Goal: Task Accomplishment & Management: Use online tool/utility

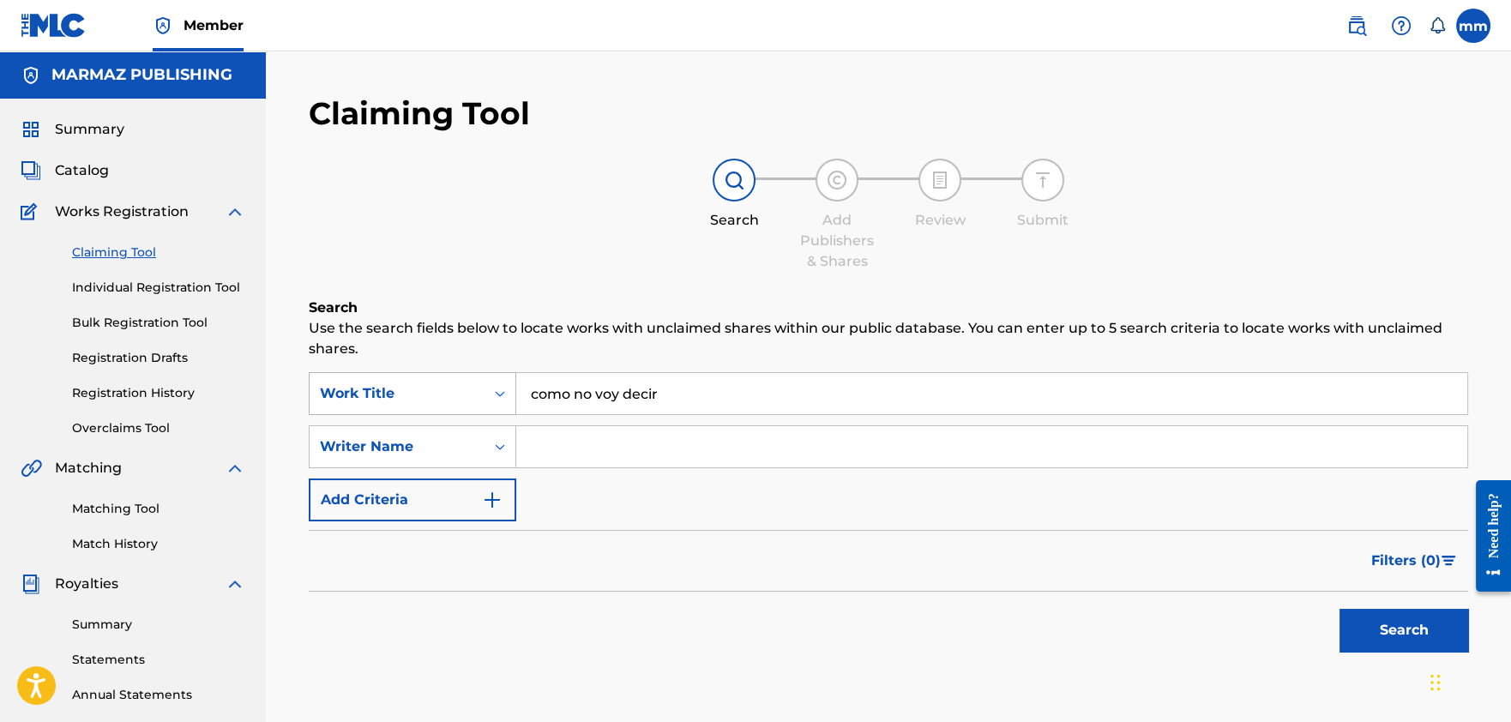
drag, startPoint x: 681, startPoint y: 398, endPoint x: 492, endPoint y: 388, distance: 188.8
click at [492, 388] on div "SearchWithCriteria7859efb3-d18a-4f40-a330-354f44ffe879 Work Title como no voy d…" at bounding box center [888, 393] width 1159 height 43
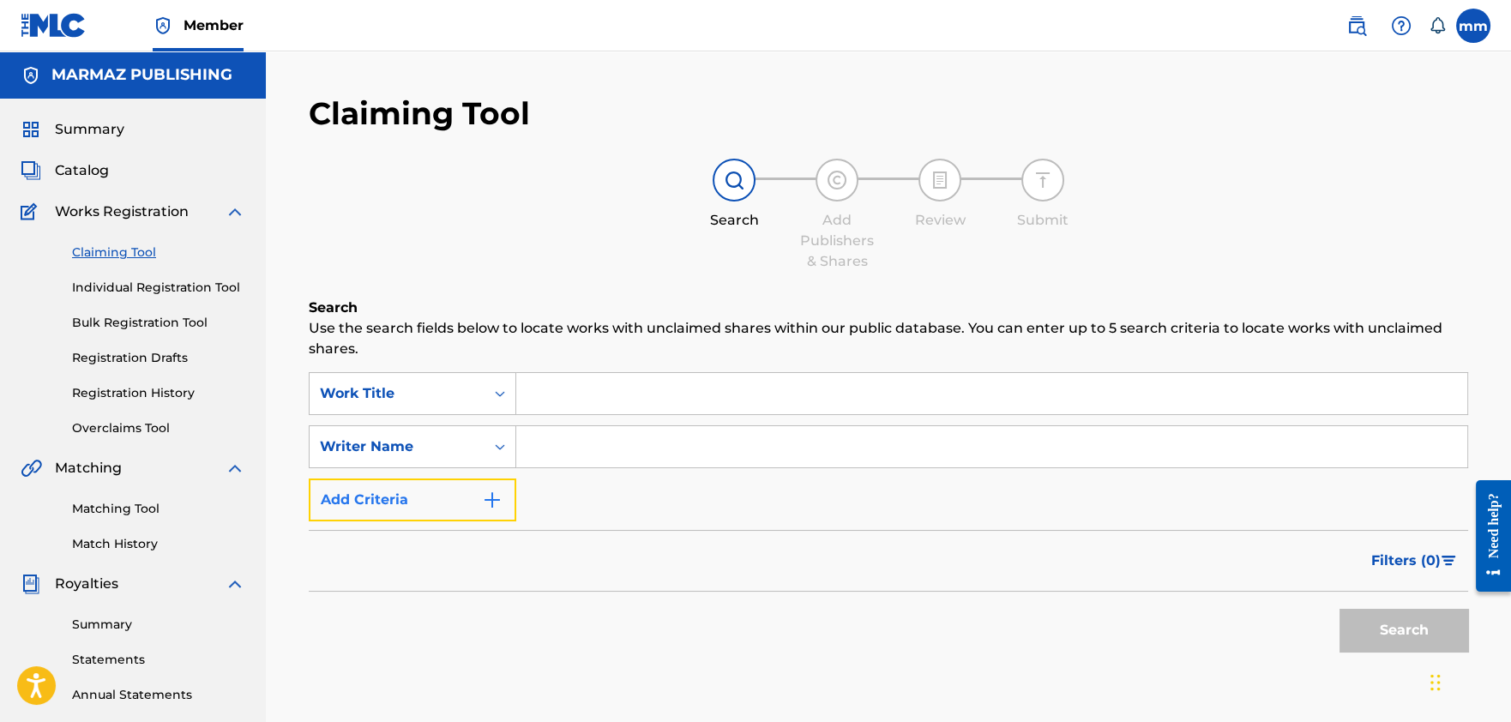
click at [420, 492] on button "Add Criteria" at bounding box center [412, 499] width 207 height 43
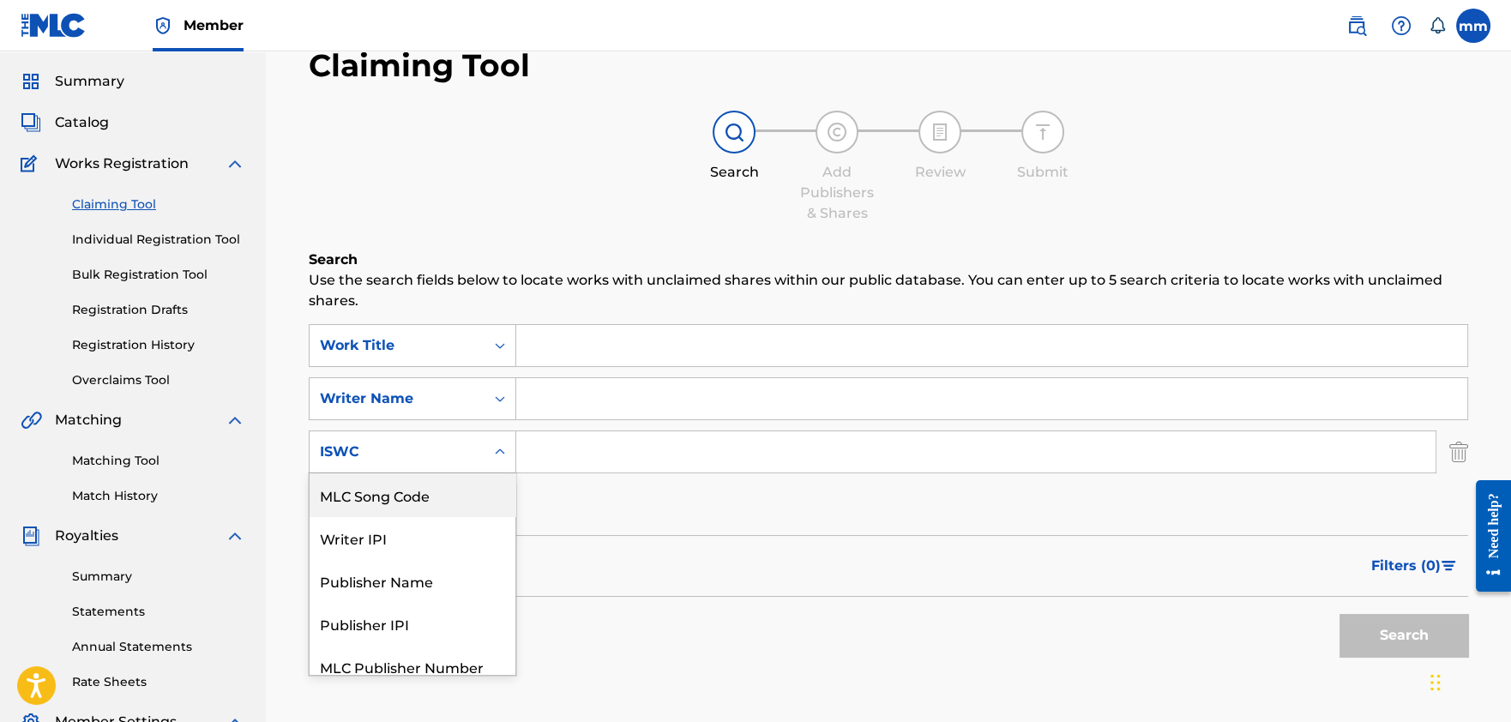
click at [437, 473] on div "MLC Song Code, 1 of 6. 6 results available. Use Up and Down to choose options, …" at bounding box center [412, 451] width 207 height 43
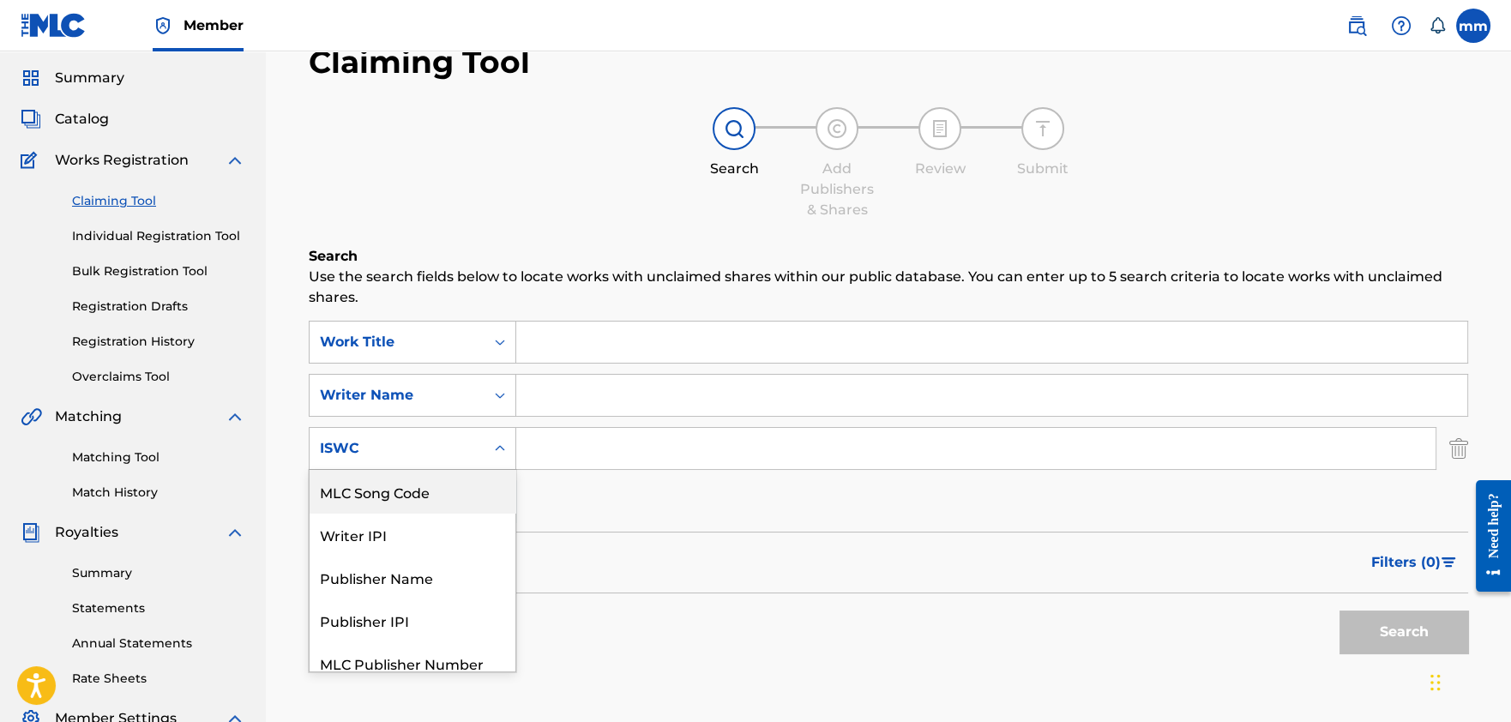
scroll to position [57, 0]
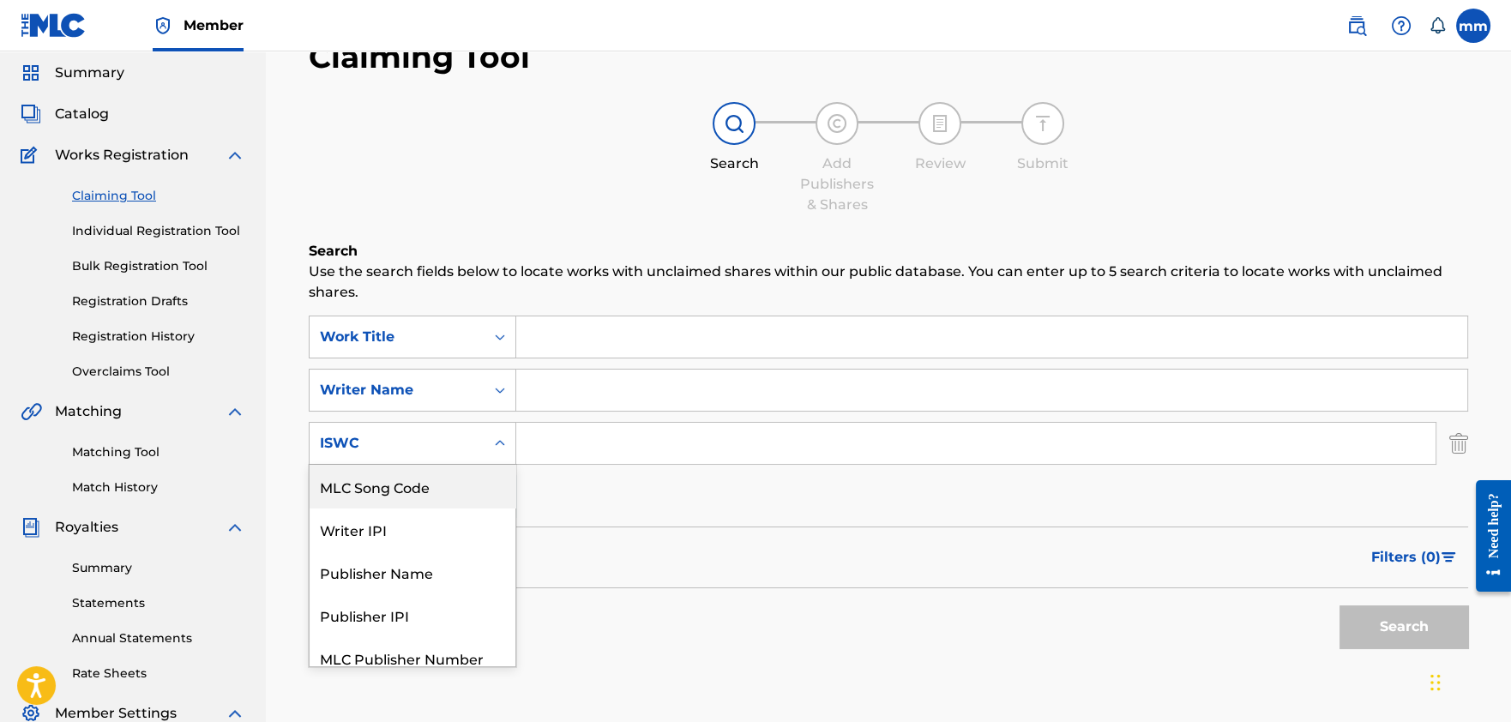
click at [84, 476] on div "Matching Tool Match History" at bounding box center [133, 459] width 225 height 75
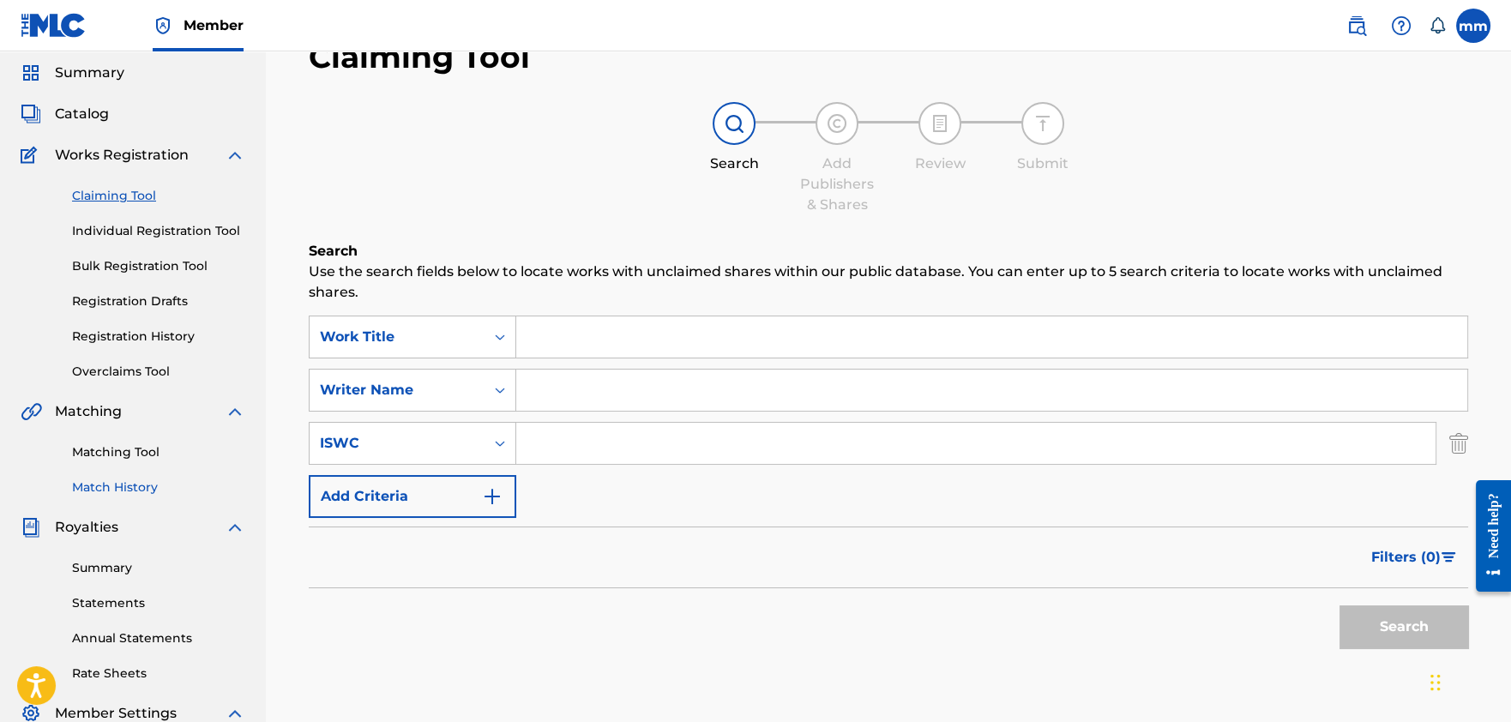
click at [87, 482] on link "Match History" at bounding box center [158, 487] width 173 height 18
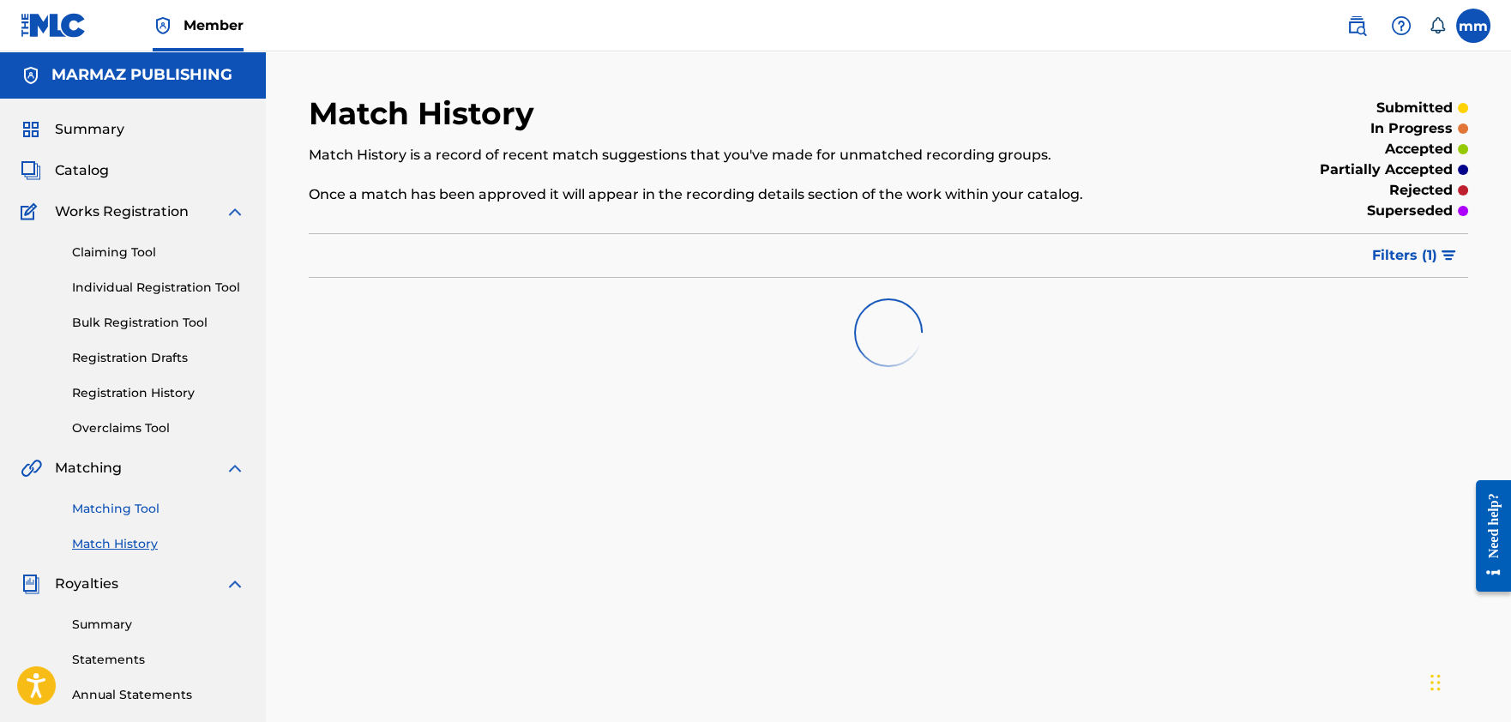
click at [119, 514] on link "Matching Tool" at bounding box center [158, 509] width 173 height 18
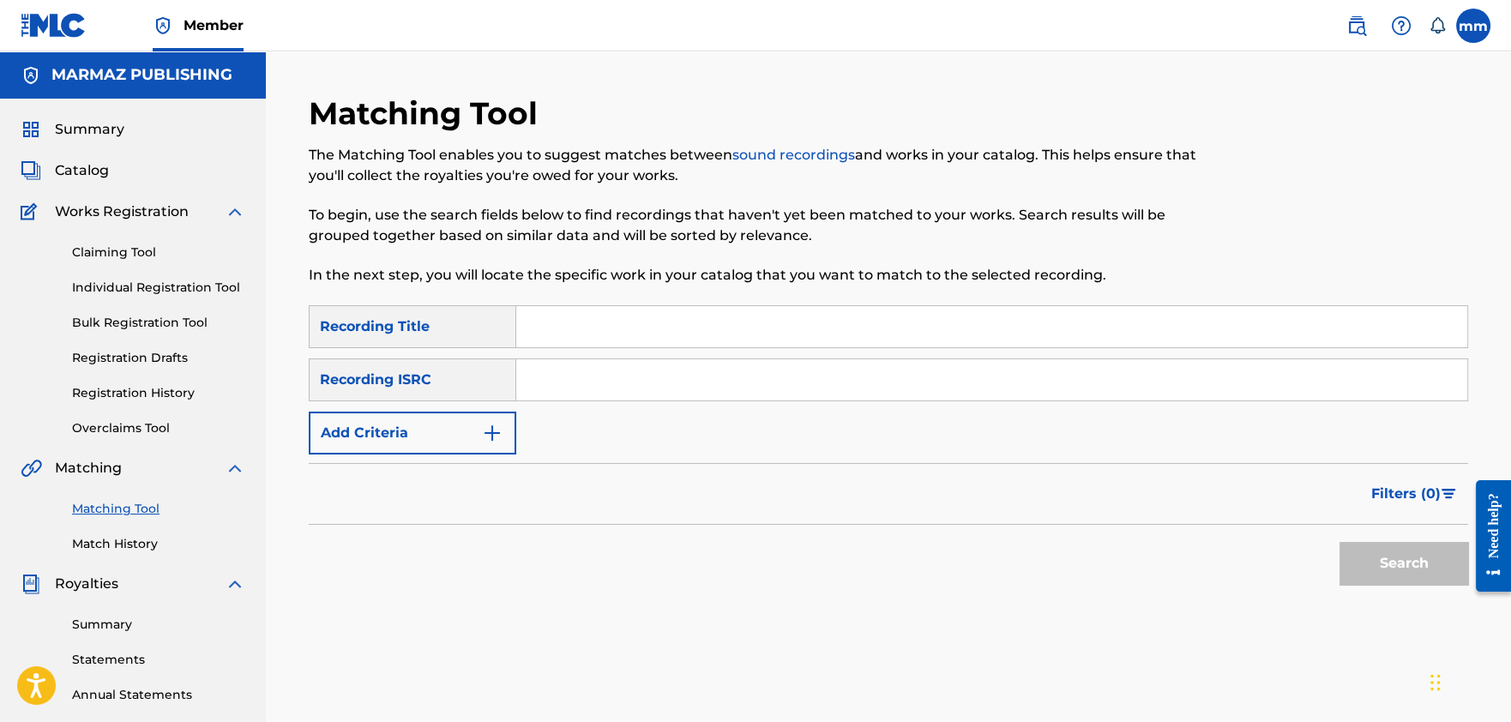
click at [411, 454] on form "SearchWithCriteriaadd5aa7f-da3f-4931-abba-9c36b2039d9f Recording Title SearchWi…" at bounding box center [888, 449] width 1159 height 288
click at [425, 441] on button "Add Criteria" at bounding box center [412, 432] width 207 height 43
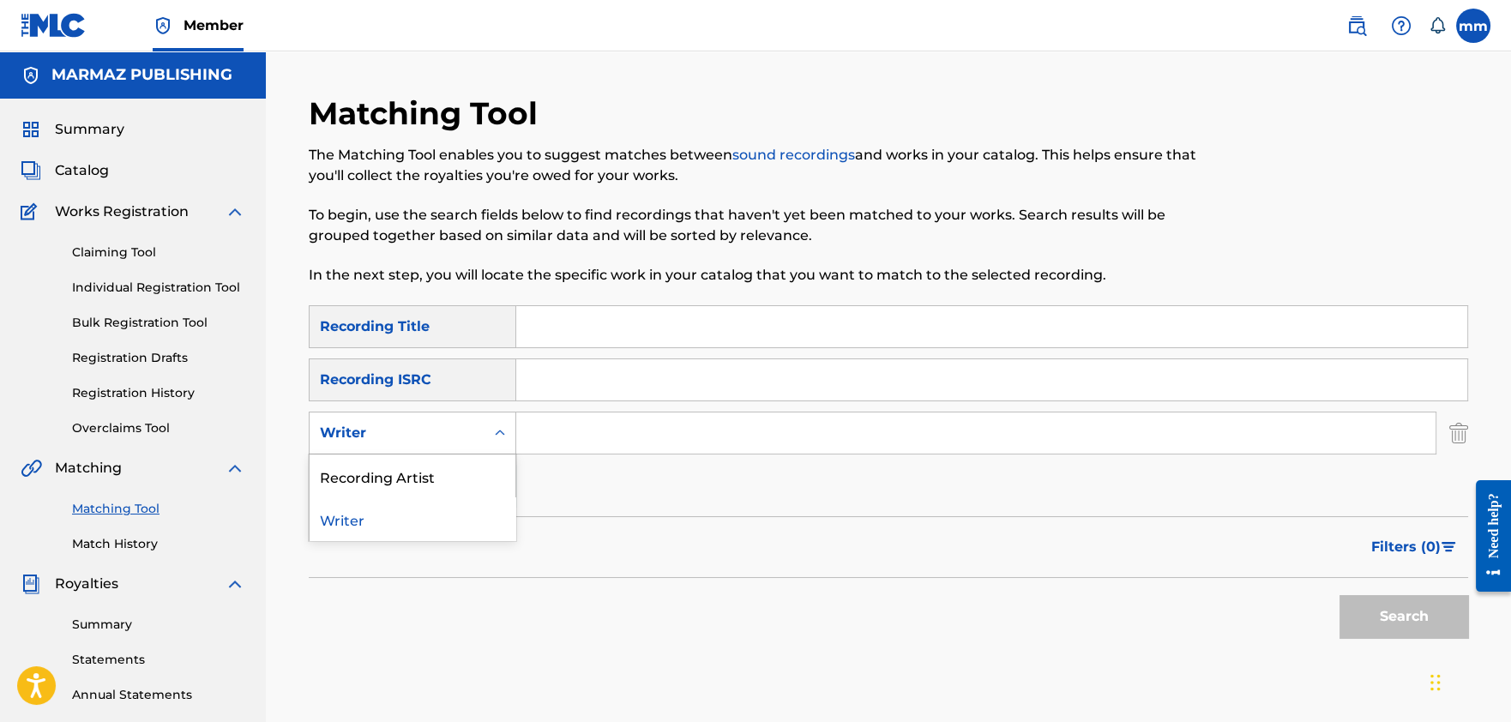
click at [425, 439] on div "Writer" at bounding box center [397, 433] width 154 height 21
click at [416, 477] on div "Recording Artist" at bounding box center [412, 475] width 206 height 43
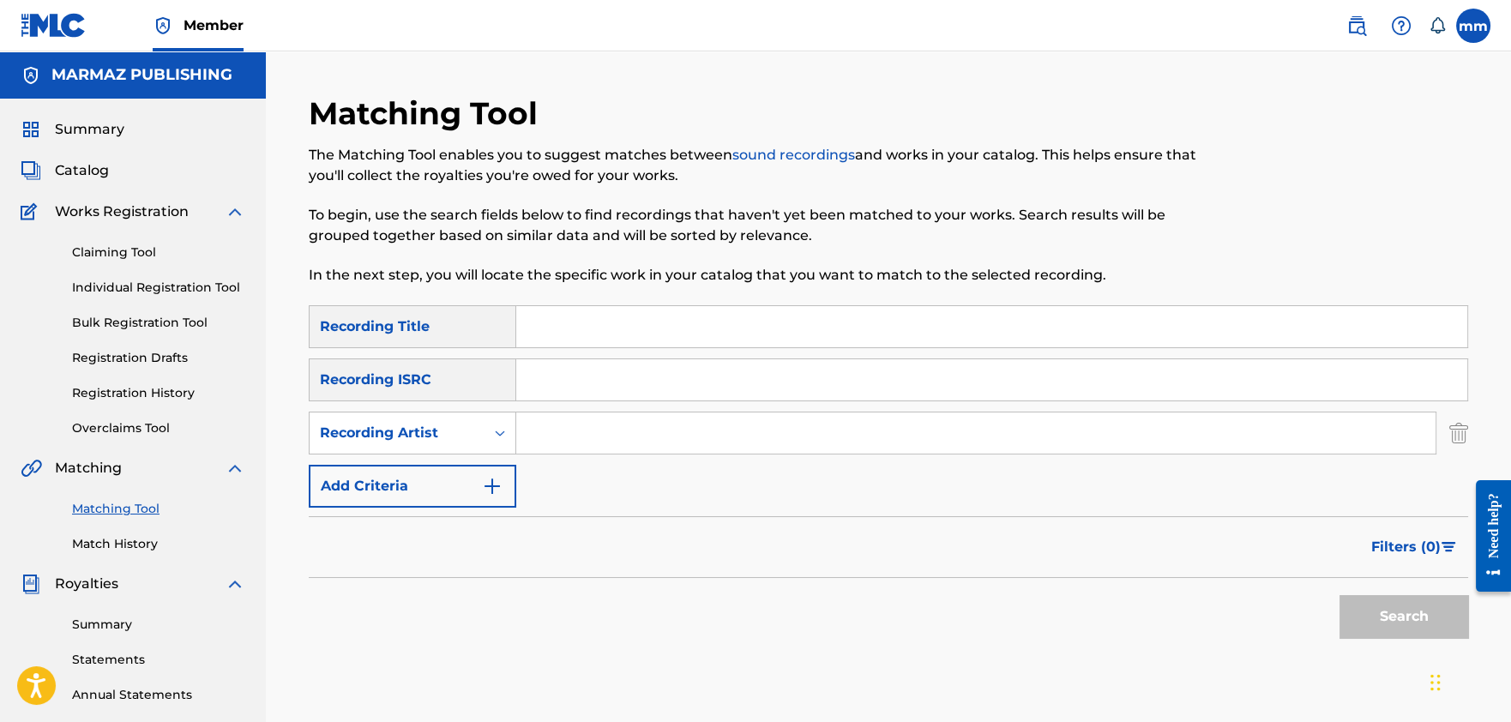
click at [545, 433] on input "Search Form" at bounding box center [975, 432] width 919 height 41
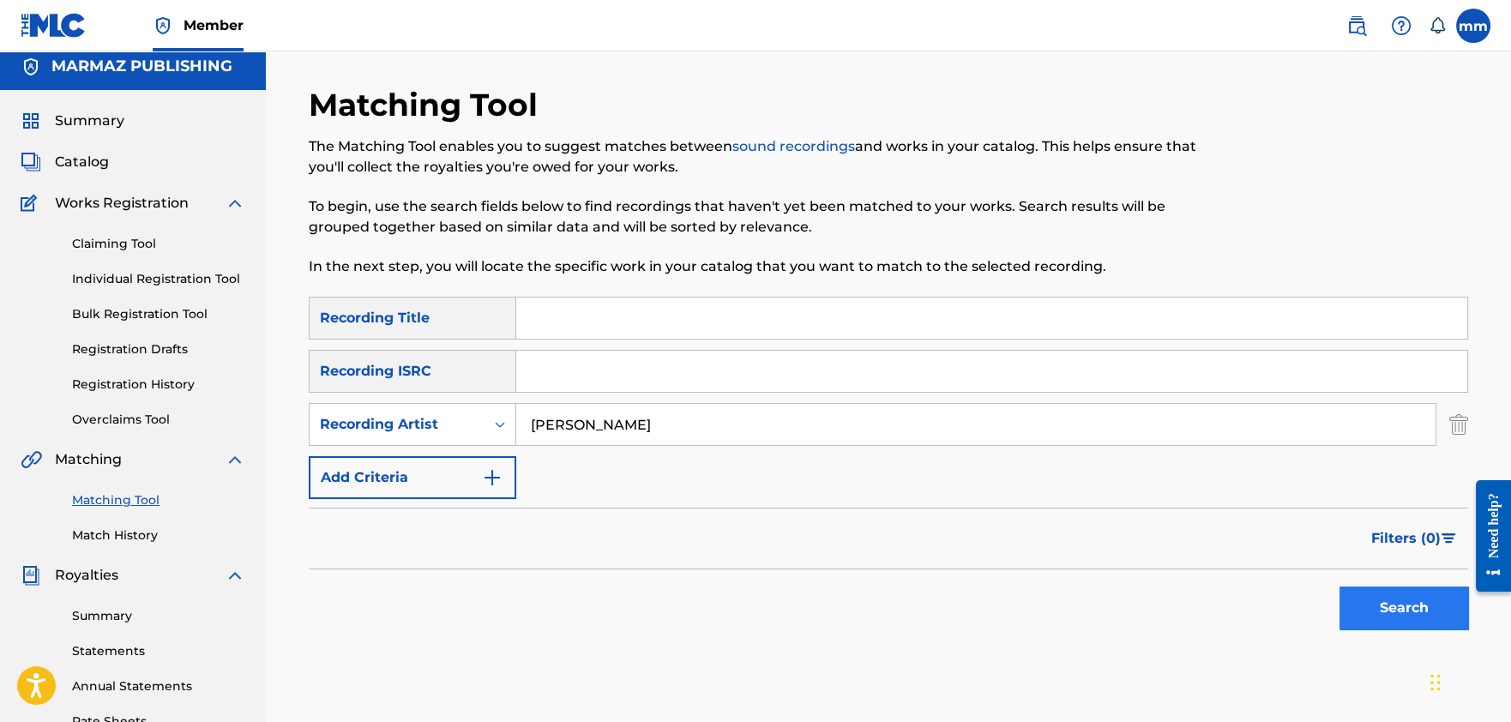
type input "[PERSON_NAME]"
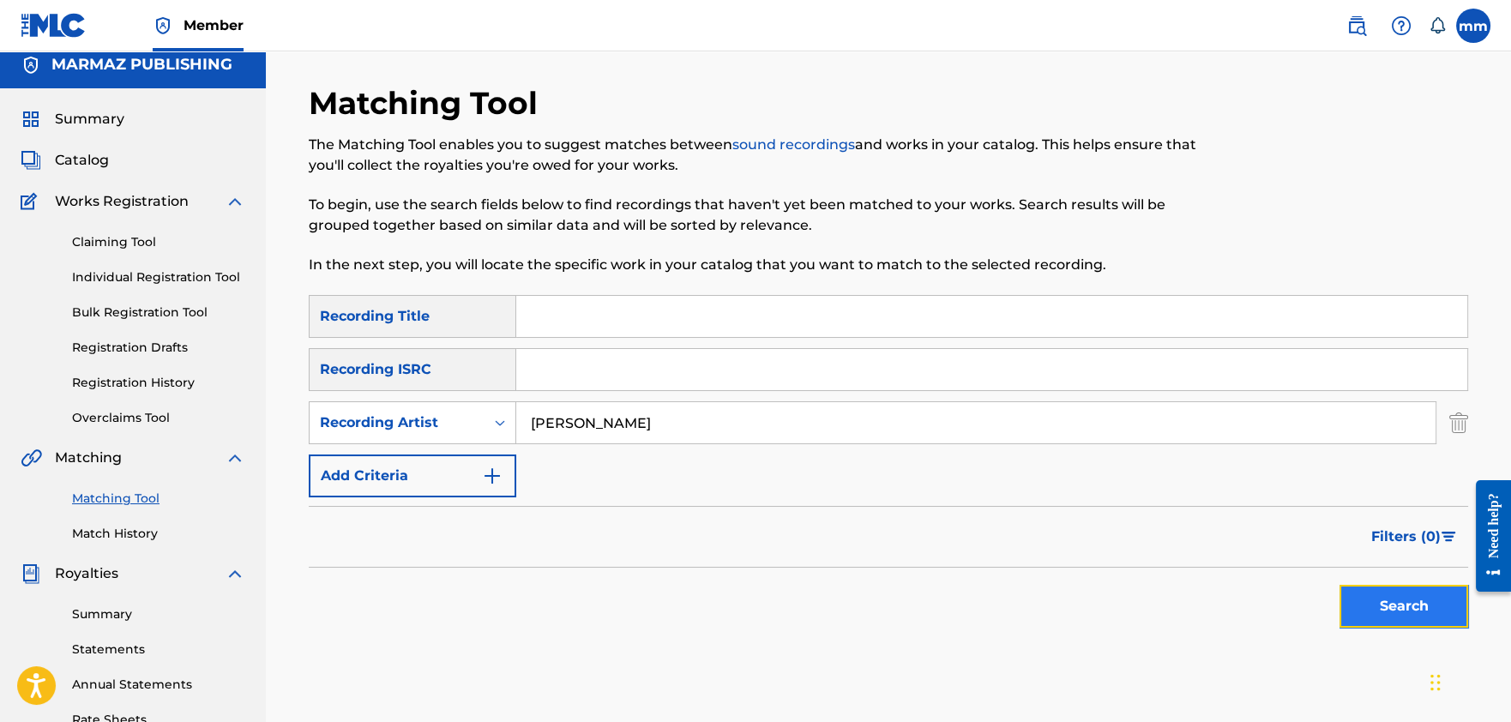
click at [1446, 610] on button "Search" at bounding box center [1403, 606] width 129 height 43
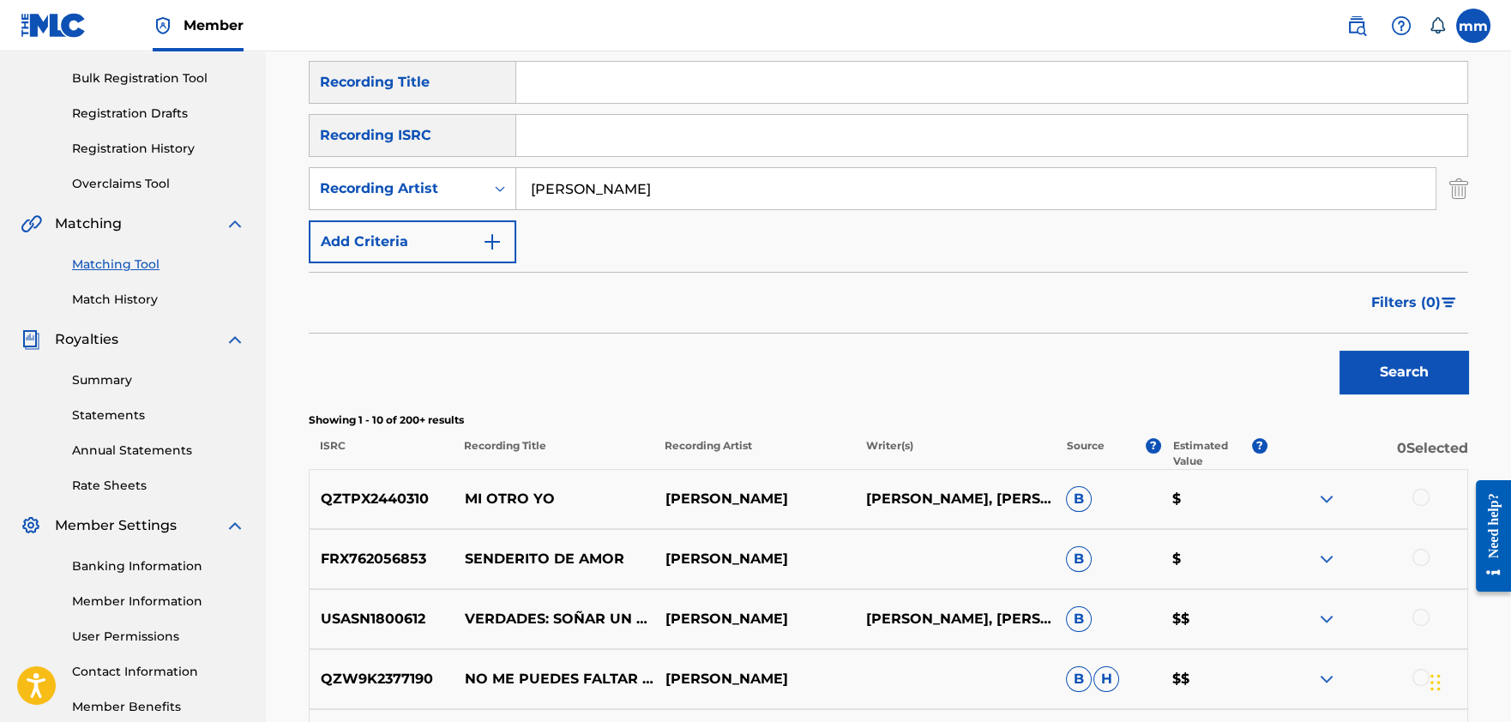
scroll to position [242, 0]
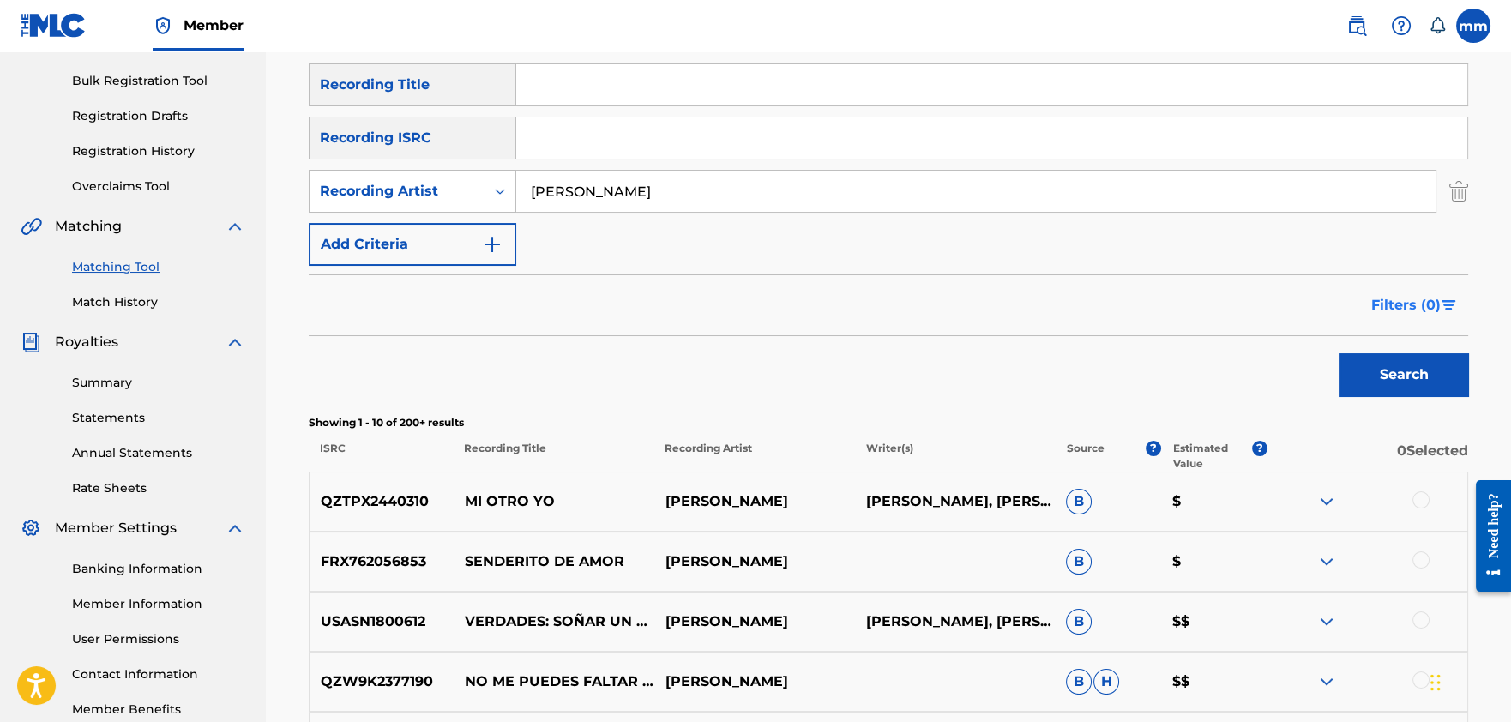
click at [1403, 303] on span "Filters ( 0 )" at bounding box center [1405, 305] width 69 height 21
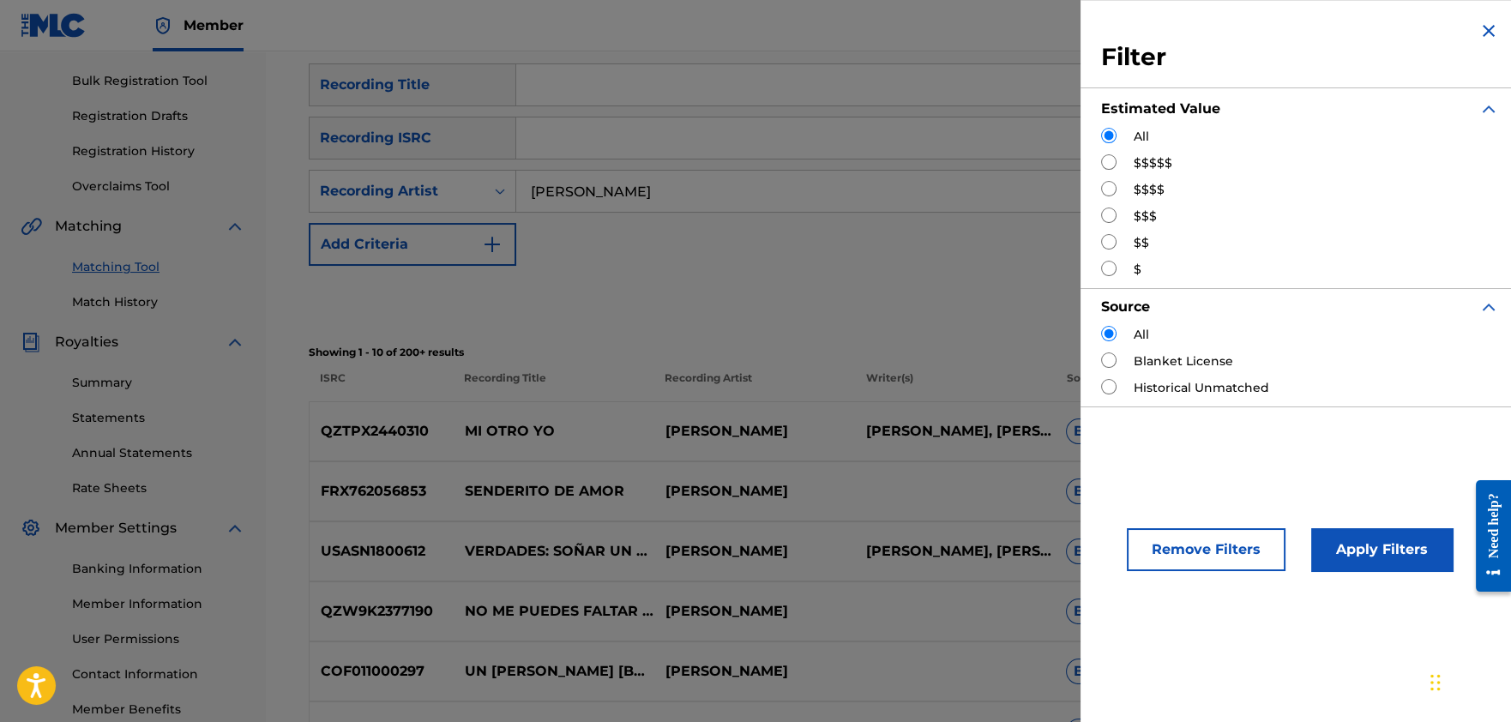
click at [1112, 166] on input "Search Form" at bounding box center [1108, 161] width 15 height 15
radio input "true"
click at [1368, 532] on button "Apply Filters" at bounding box center [1381, 549] width 141 height 43
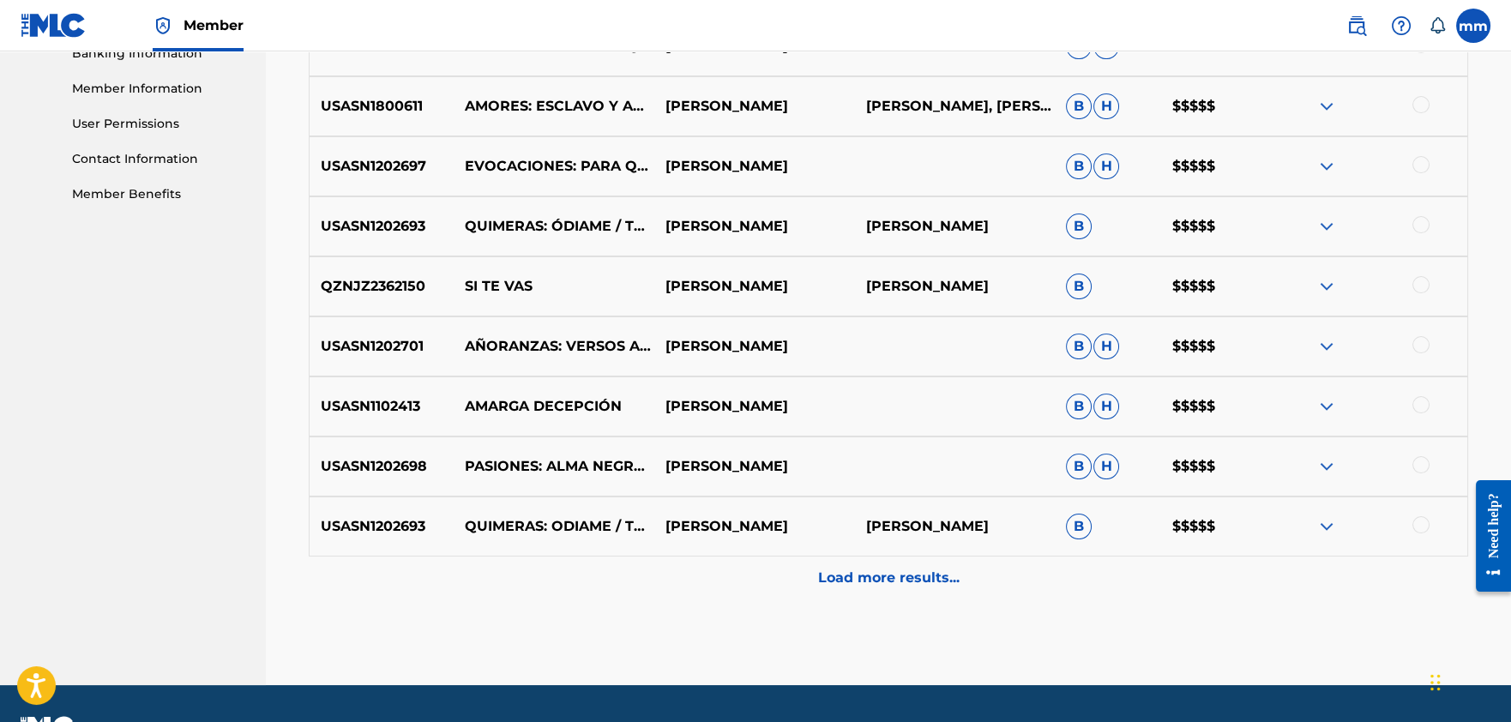
scroll to position [801, 0]
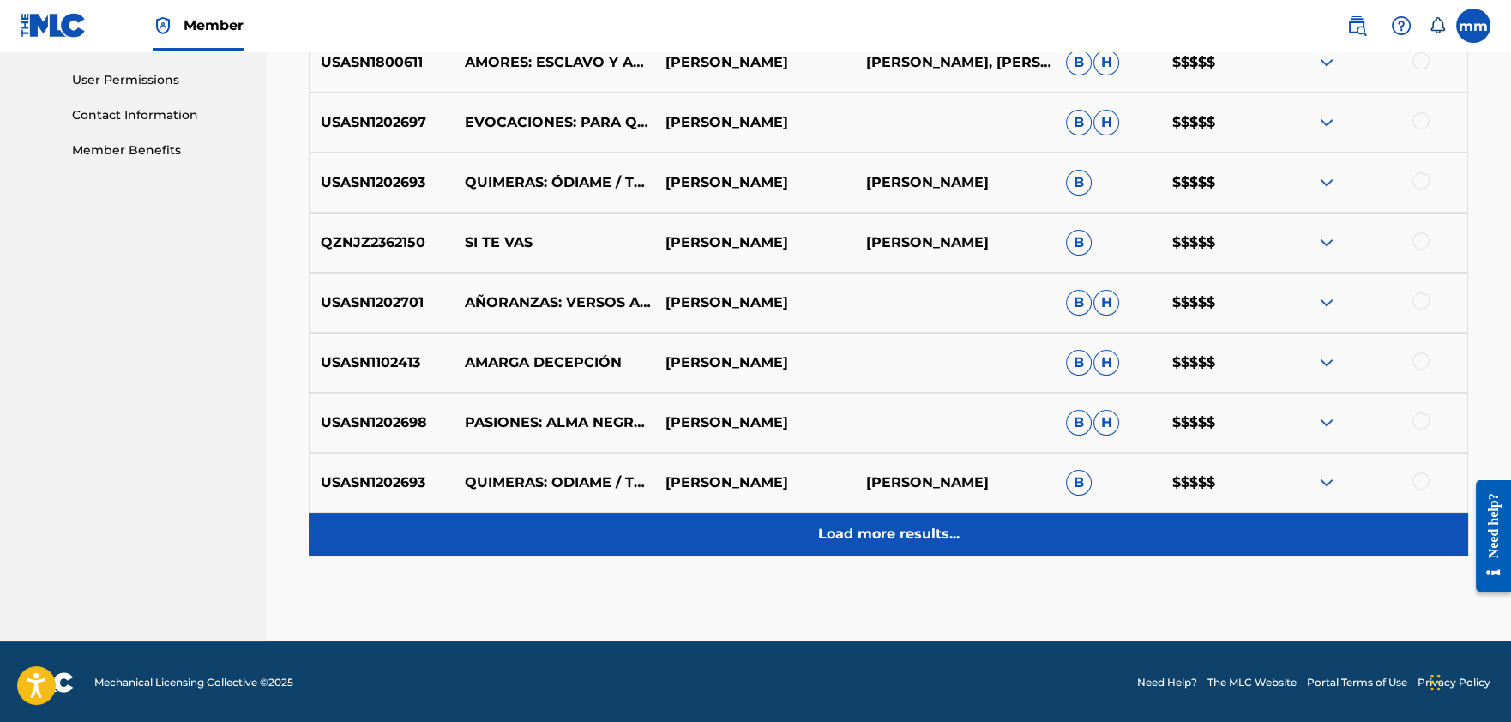
click at [862, 542] on p "Load more results..." at bounding box center [888, 534] width 141 height 21
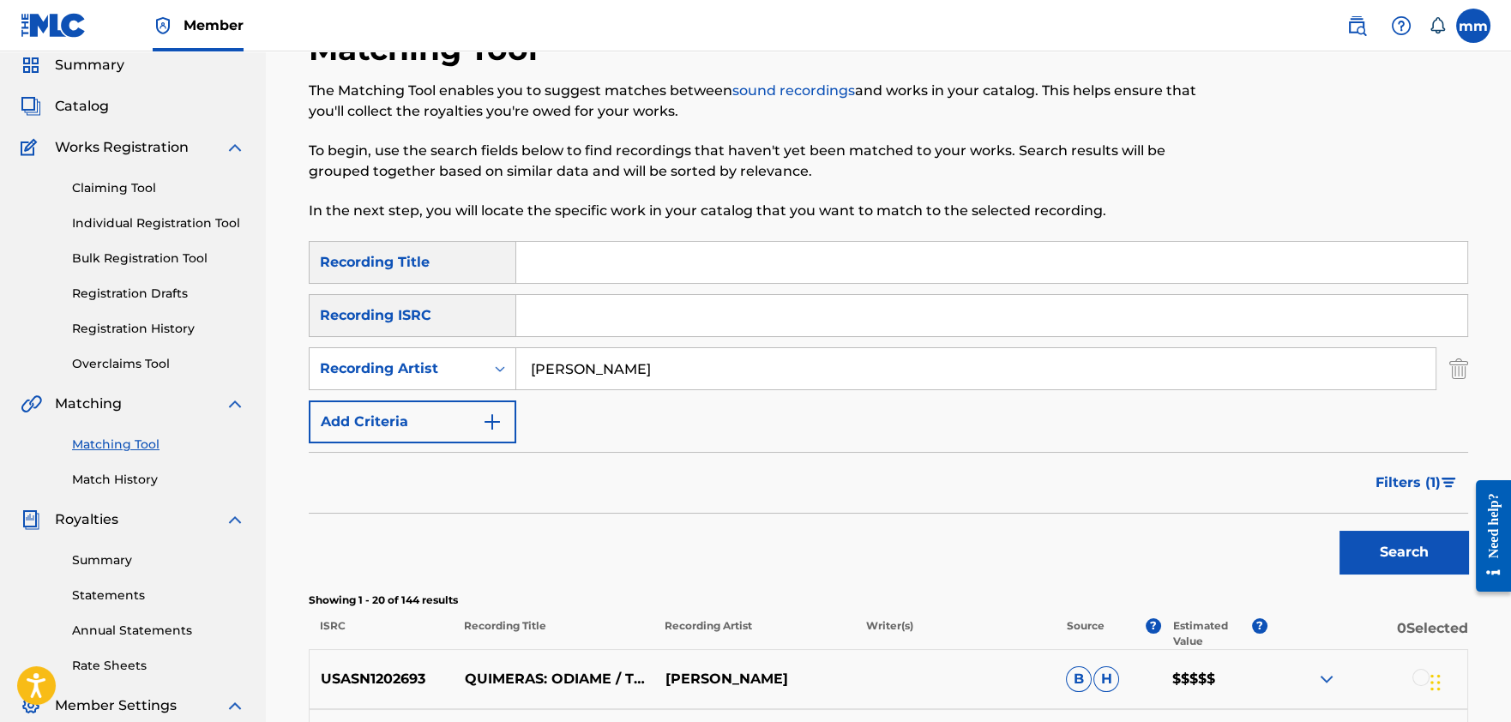
scroll to position [73, 0]
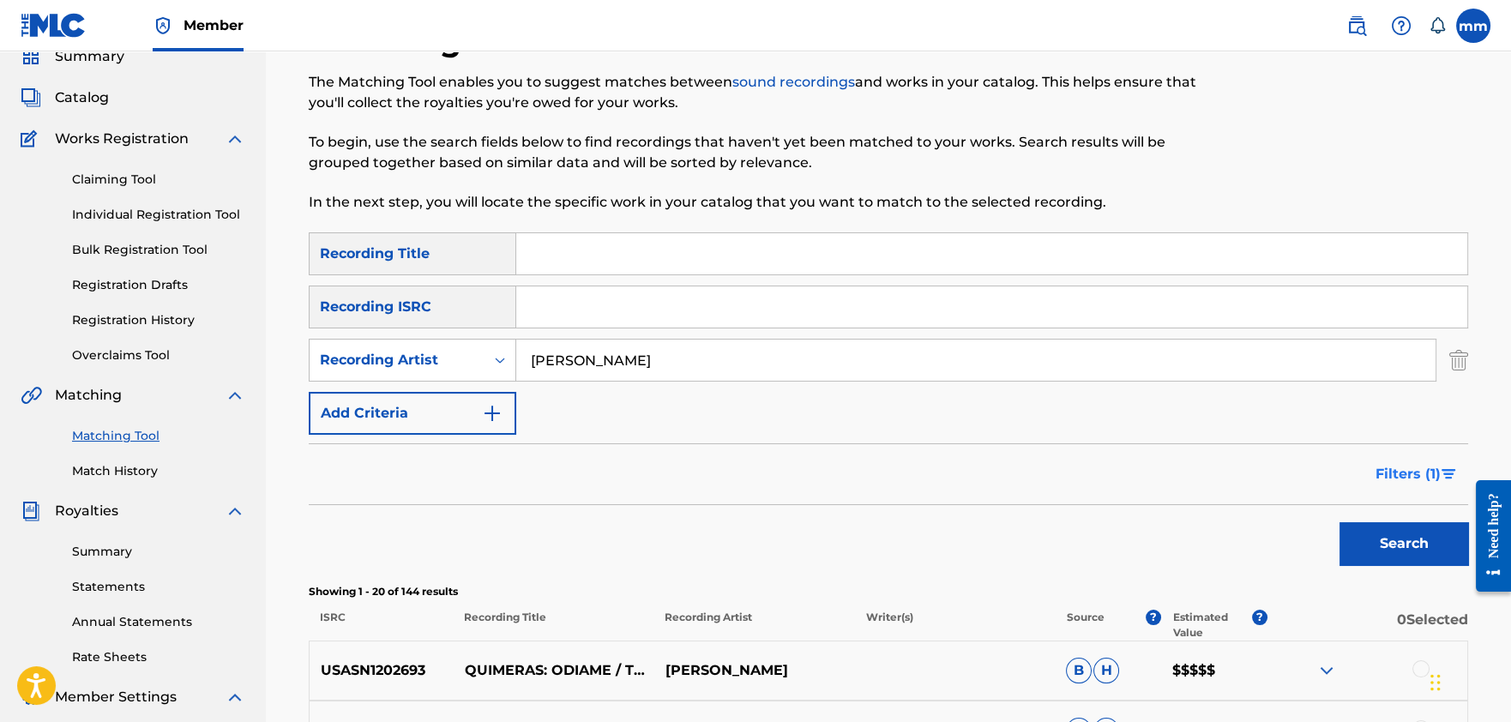
click at [1415, 472] on span "Filters ( 1 )" at bounding box center [1407, 474] width 65 height 21
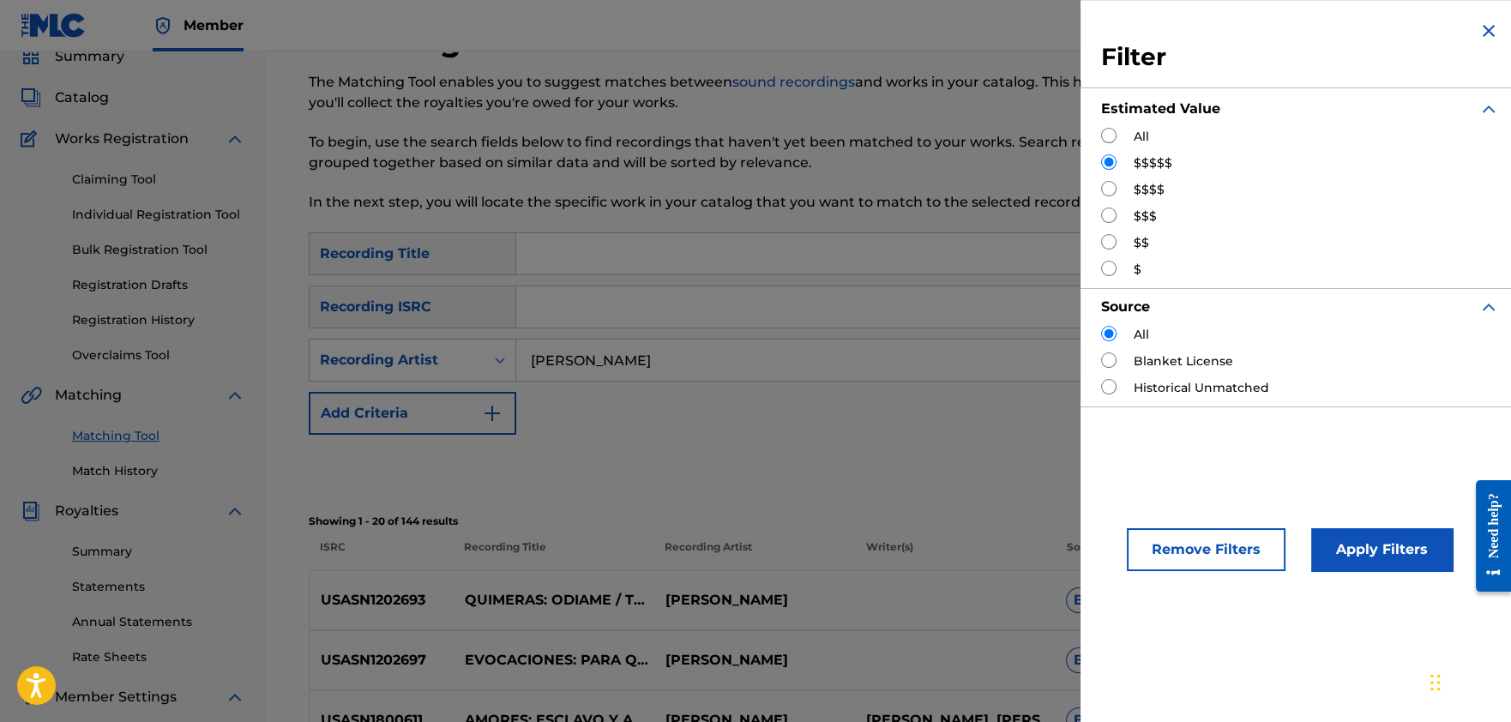
click at [1108, 185] on input "Search Form" at bounding box center [1108, 188] width 15 height 15
radio input "true"
click at [1397, 546] on button "Apply Filters" at bounding box center [1381, 549] width 141 height 43
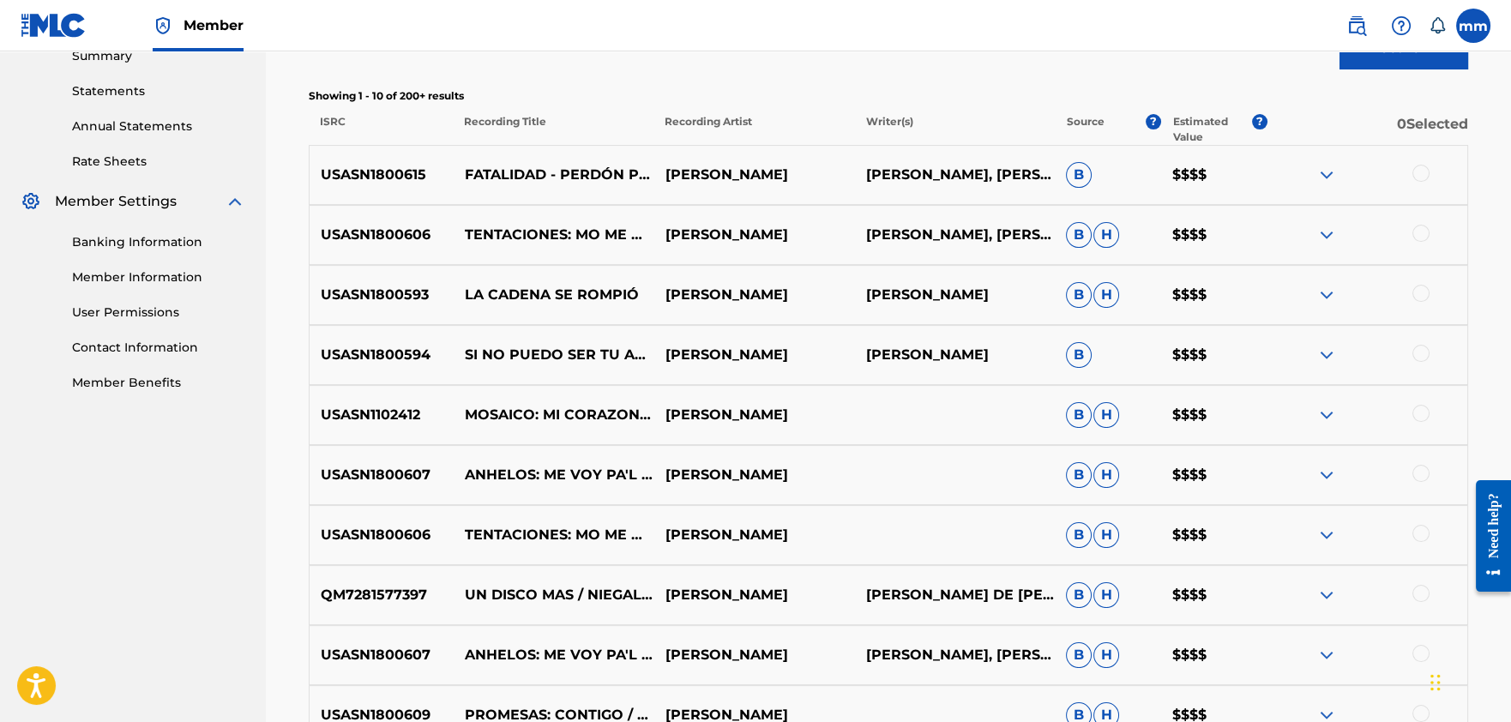
scroll to position [586, 0]
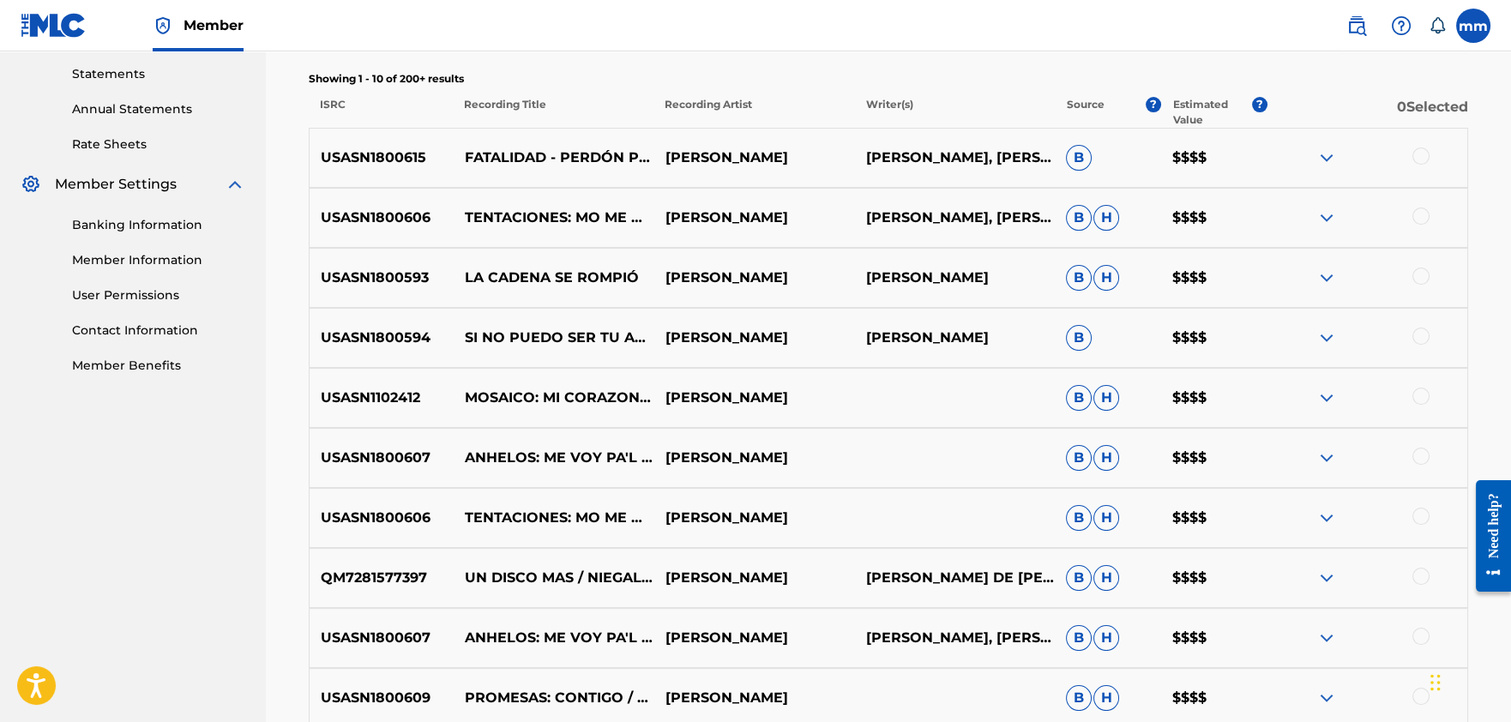
click at [1000, 279] on p "[PERSON_NAME]" at bounding box center [954, 277] width 201 height 21
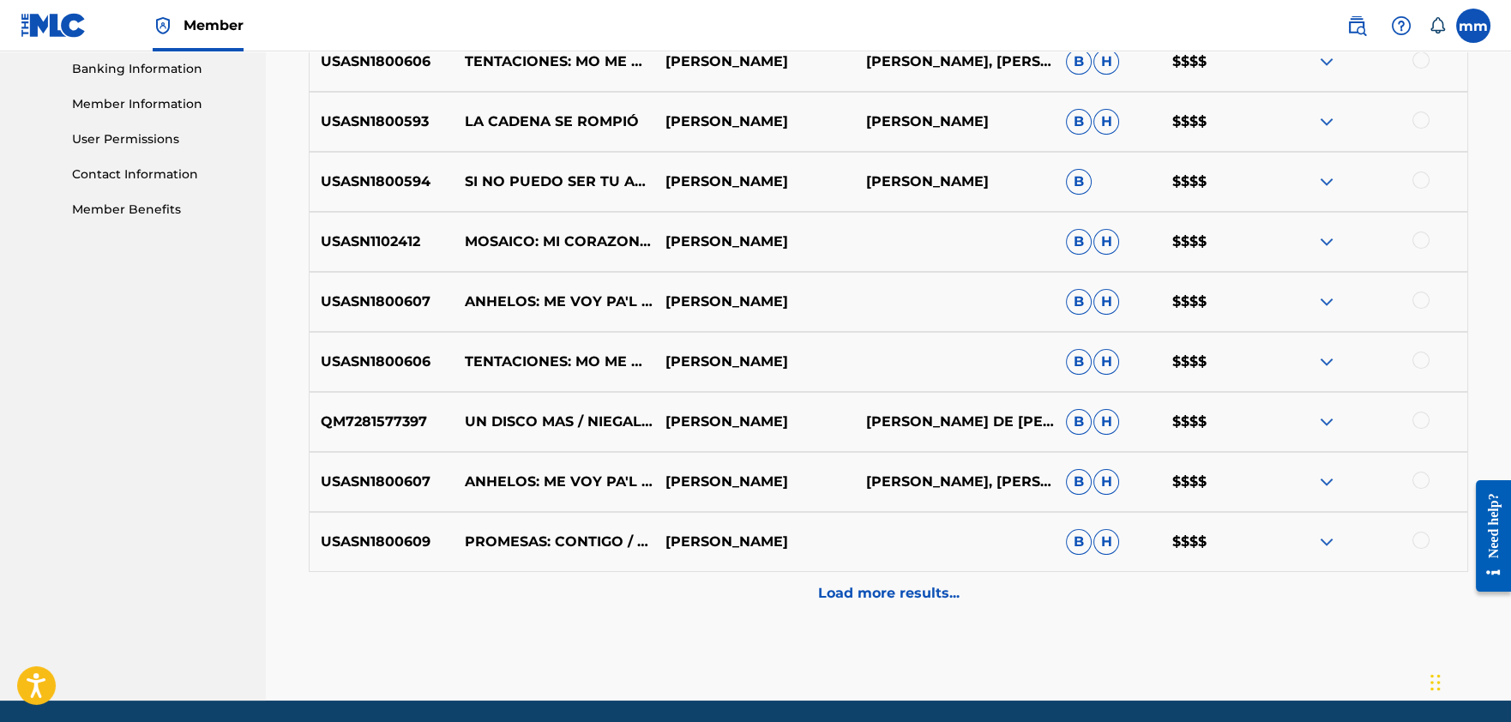
scroll to position [748, 0]
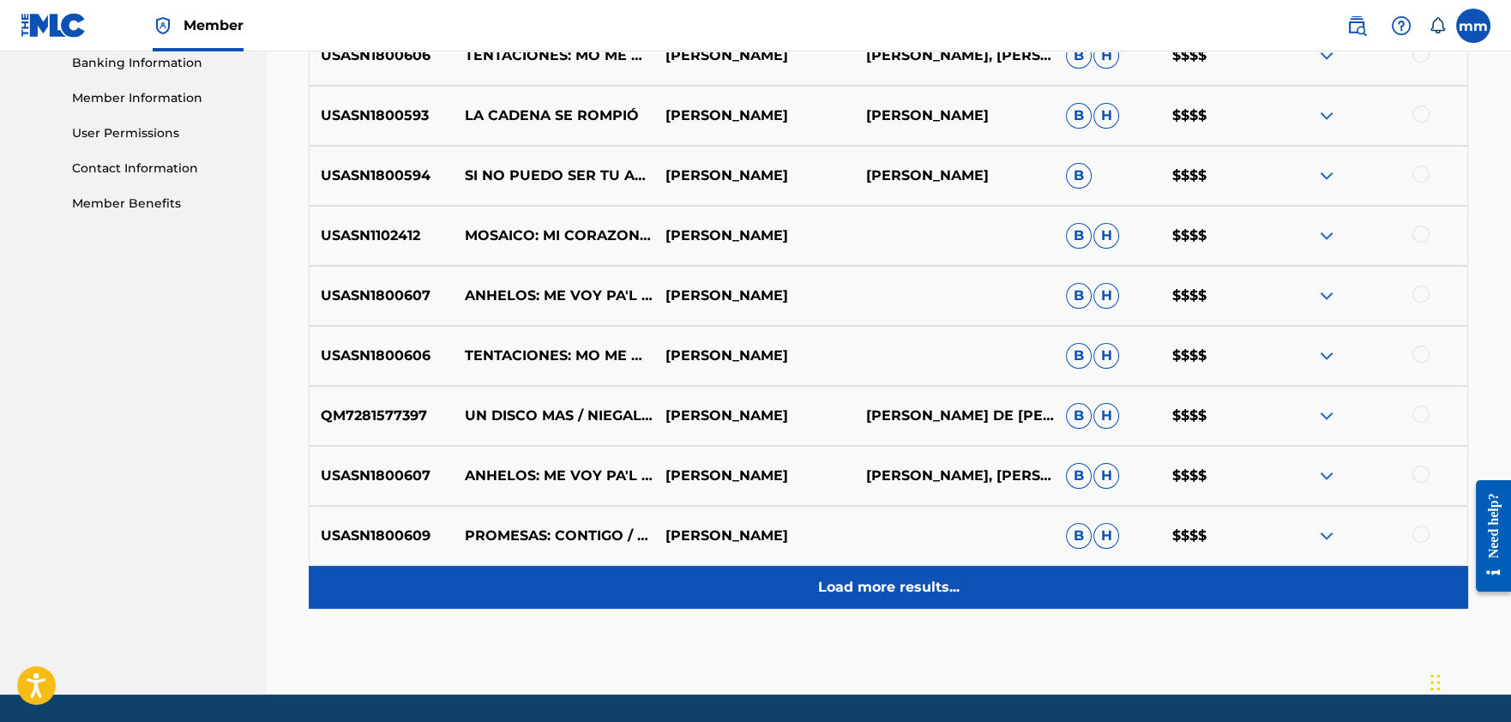
click at [913, 588] on p "Load more results..." at bounding box center [888, 587] width 141 height 21
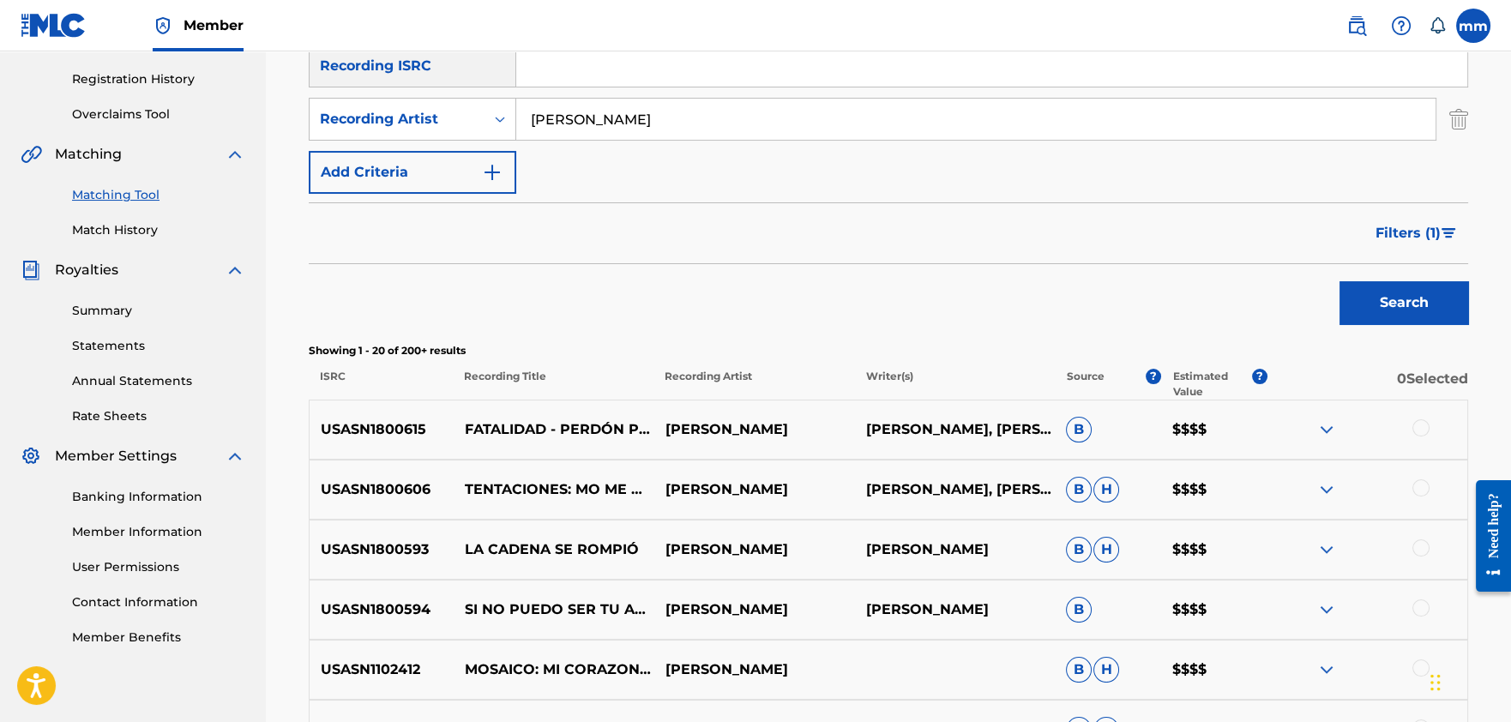
scroll to position [0, 0]
